Goal: Transaction & Acquisition: Subscribe to service/newsletter

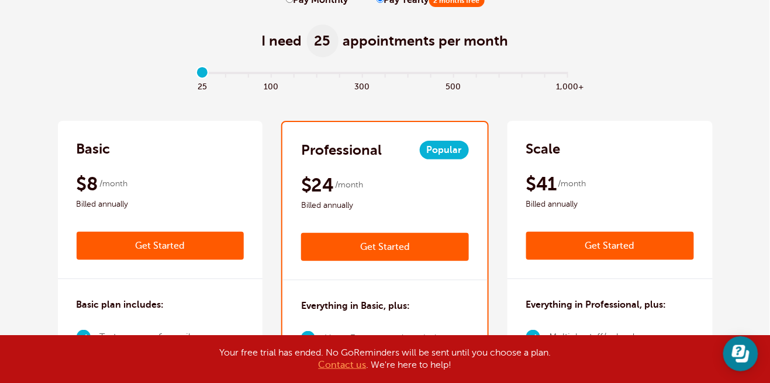
scroll to position [68, 0]
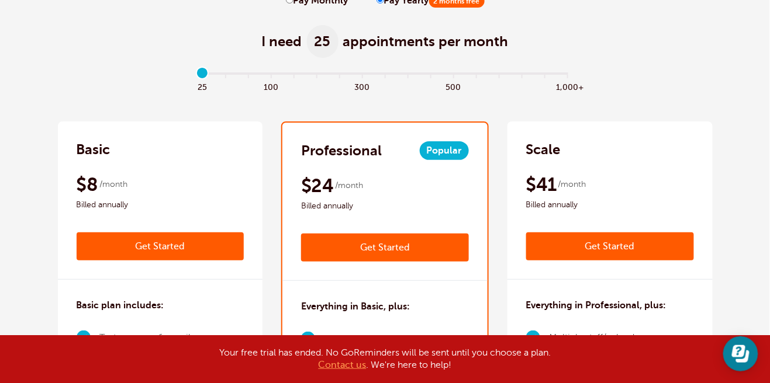
click at [236, 86] on span at bounding box center [225, 85] width 23 height 13
type input "2"
click at [15, 340] on section "Your free trial has ended. No GoReminders will be sent until you choose a plan.…" at bounding box center [385, 360] width 770 height 48
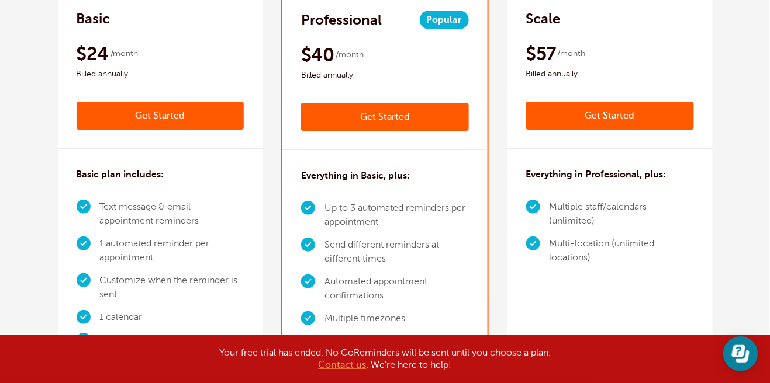
scroll to position [207, 0]
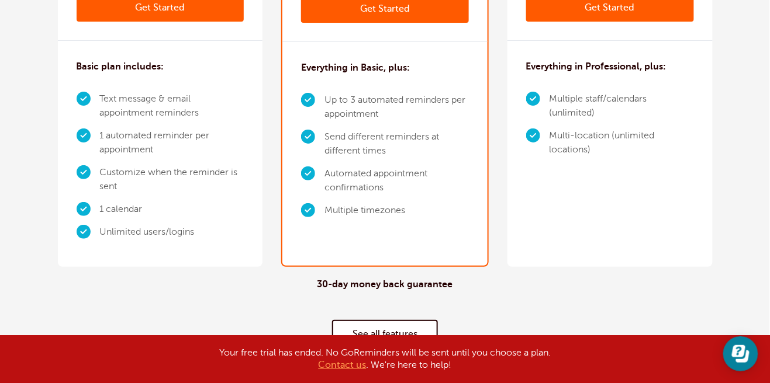
scroll to position [307, 0]
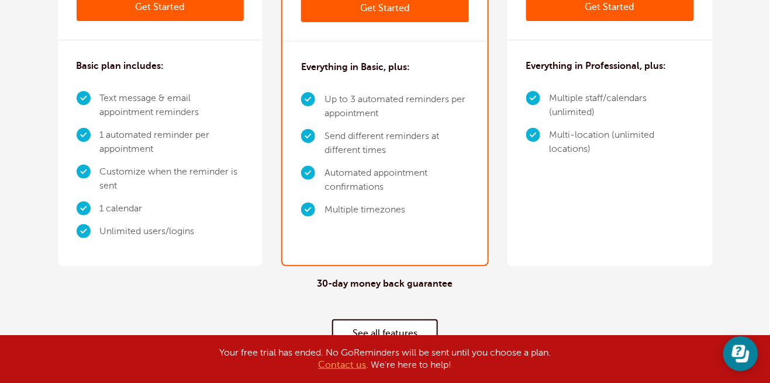
click at [396, 341] on link "See all features" at bounding box center [385, 334] width 106 height 28
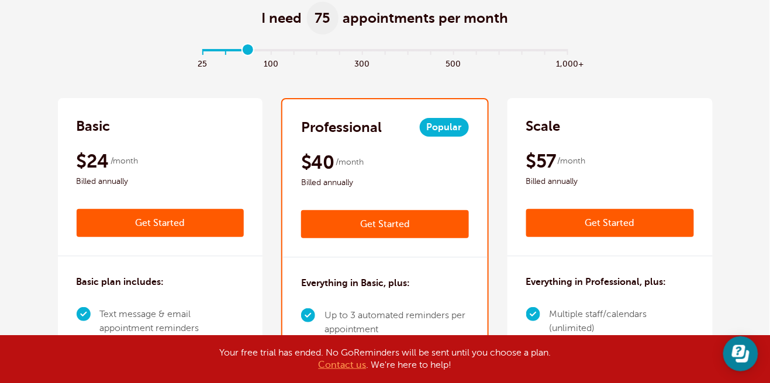
scroll to position [0, 0]
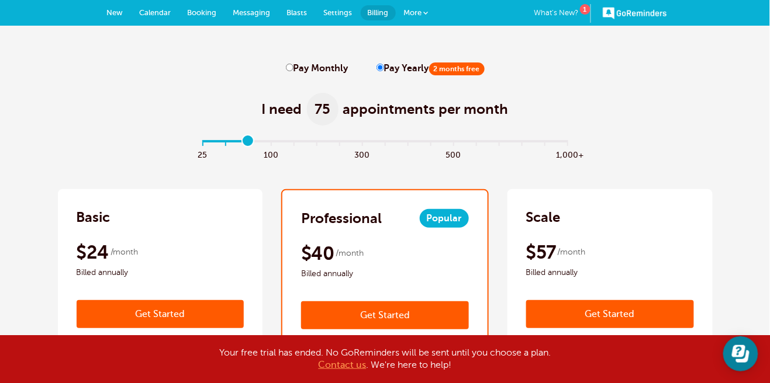
click at [289, 67] on input "Pay Monthly" at bounding box center [290, 68] width 8 height 8
radio input "true"
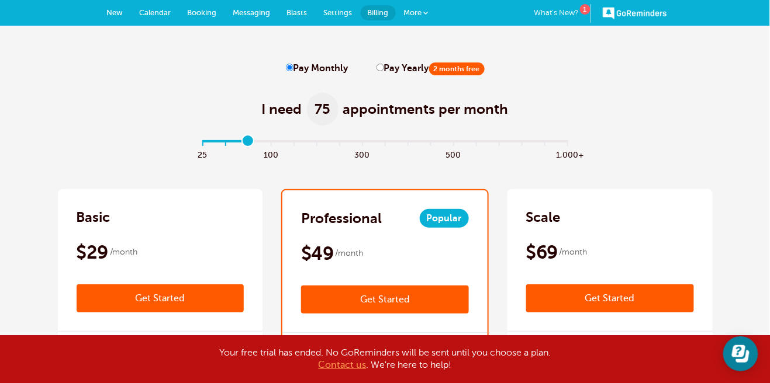
click at [378, 67] on input "Pay Yearly 2 months free" at bounding box center [380, 68] width 8 height 8
radio input "true"
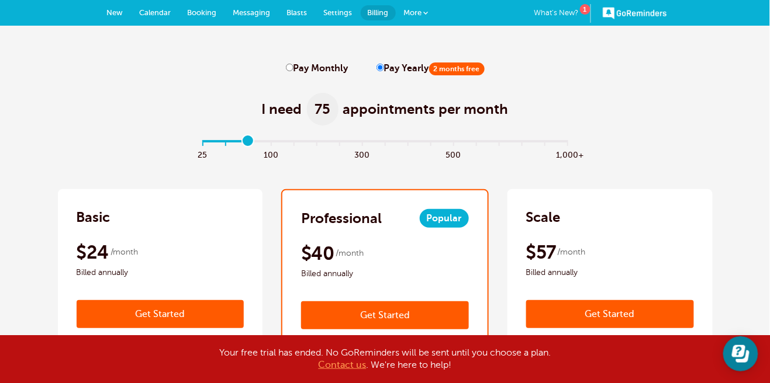
click at [293, 68] on input "Pay Monthly" at bounding box center [290, 68] width 8 height 8
radio input "true"
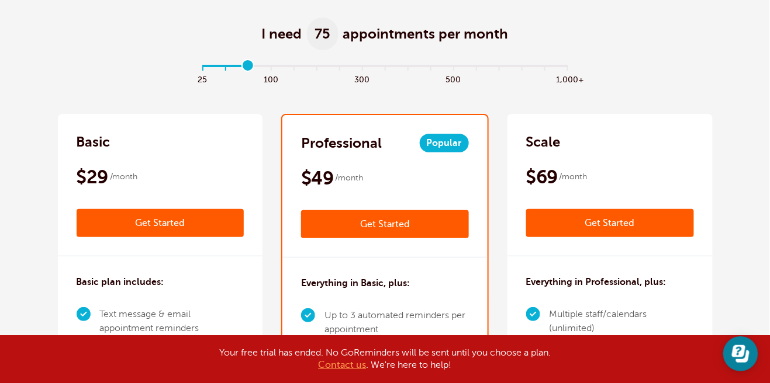
scroll to position [77, 0]
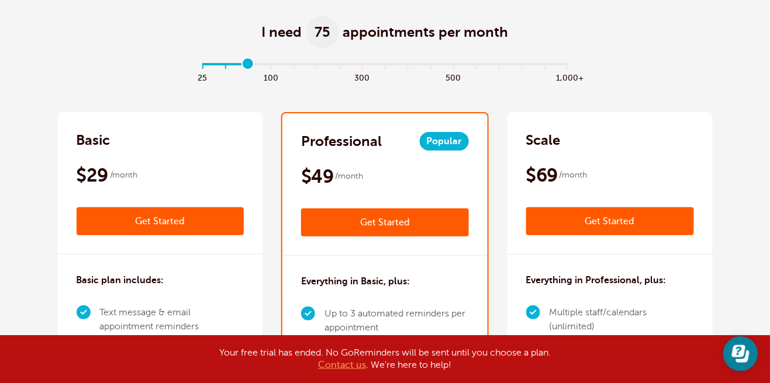
click at [441, 229] on link "Get Started" at bounding box center [385, 223] width 168 height 28
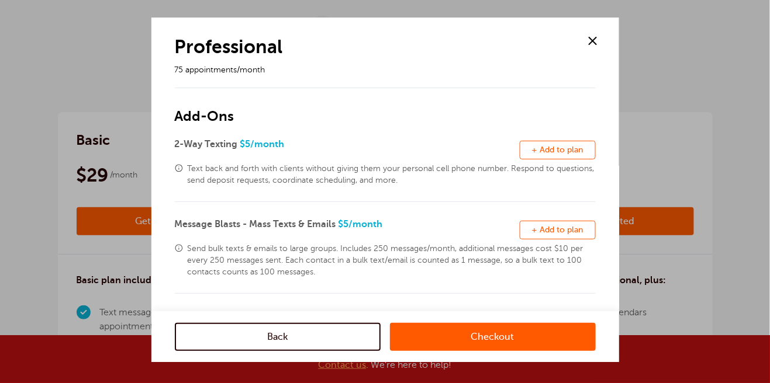
click at [592, 32] on span at bounding box center [593, 41] width 18 height 18
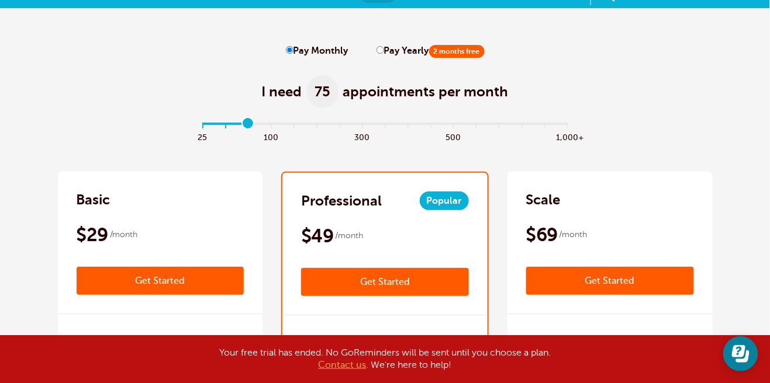
scroll to position [15, 0]
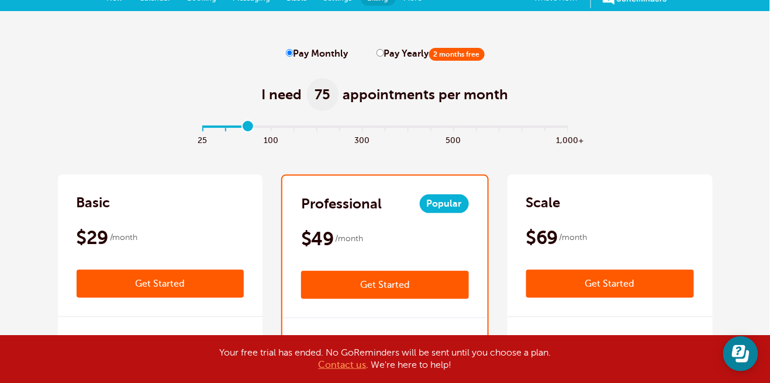
click at [409, 55] on label "Pay Yearly 2 months free" at bounding box center [430, 54] width 108 height 11
click at [384, 55] on input "Pay Yearly 2 months free" at bounding box center [380, 53] width 8 height 8
radio input "true"
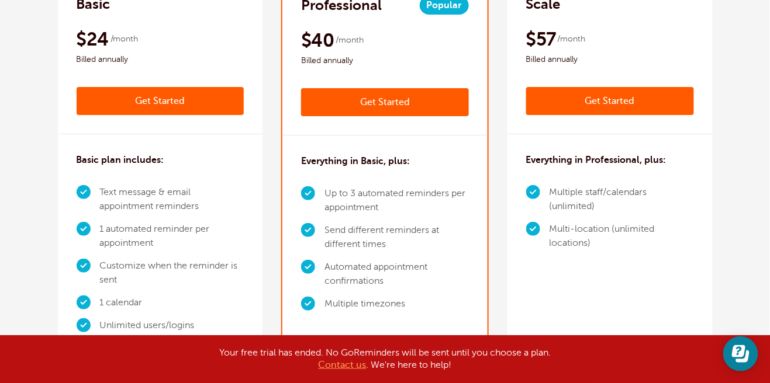
scroll to position [213, 0]
